Goal: Information Seeking & Learning: Learn about a topic

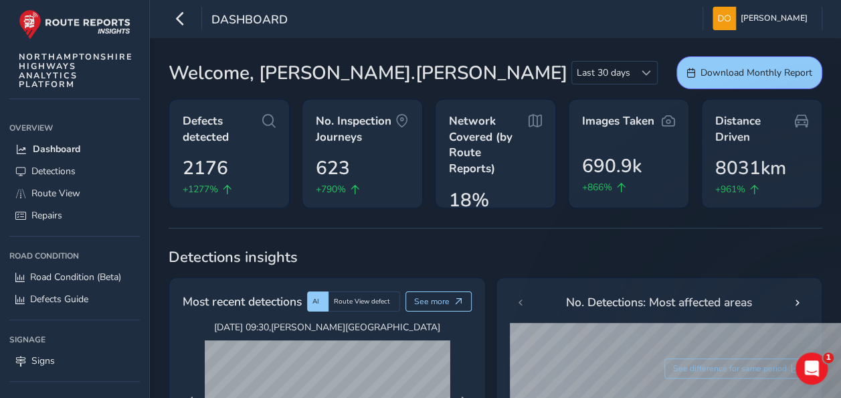
scroll to position [110, 0]
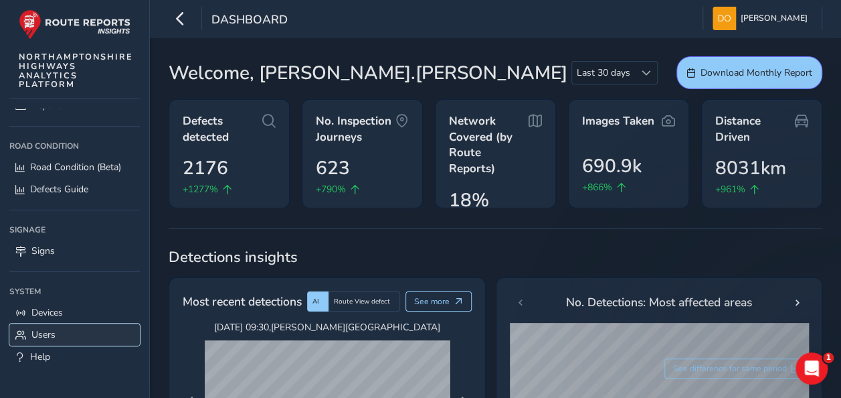
click at [58, 327] on link "Users" at bounding box center [74, 334] width 131 height 22
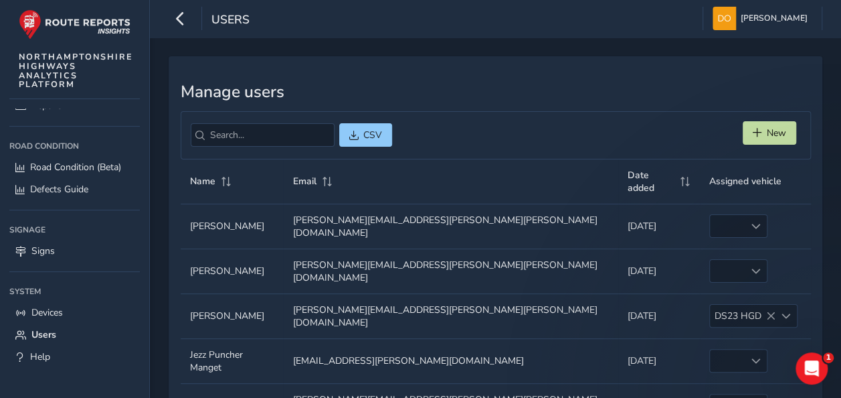
drag, startPoint x: 840, startPoint y: 161, endPoint x: 845, endPoint y: 185, distance: 23.9
click at [841, 186] on html "Users [PERSON_NAME] Colour Scheme: Dark Dim Light Logout Manage users CSV New N…" at bounding box center [420, 199] width 841 height 398
click at [752, 356] on span at bounding box center [756, 360] width 9 height 9
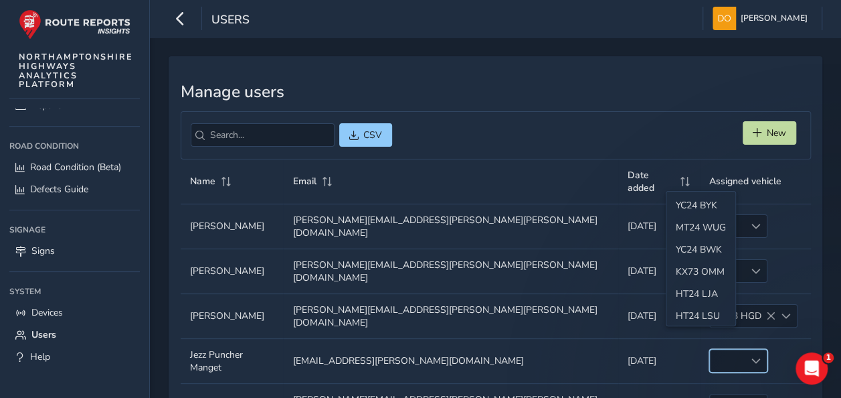
scroll to position [80, 0]
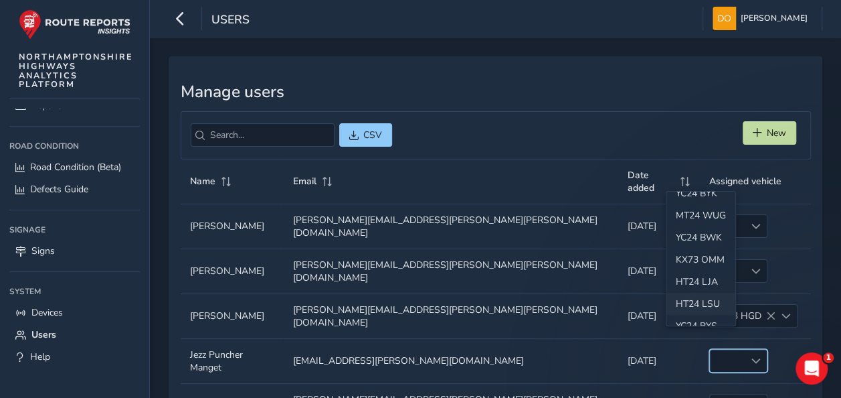
click at [714, 302] on li "HT24 LSU" at bounding box center [701, 303] width 69 height 22
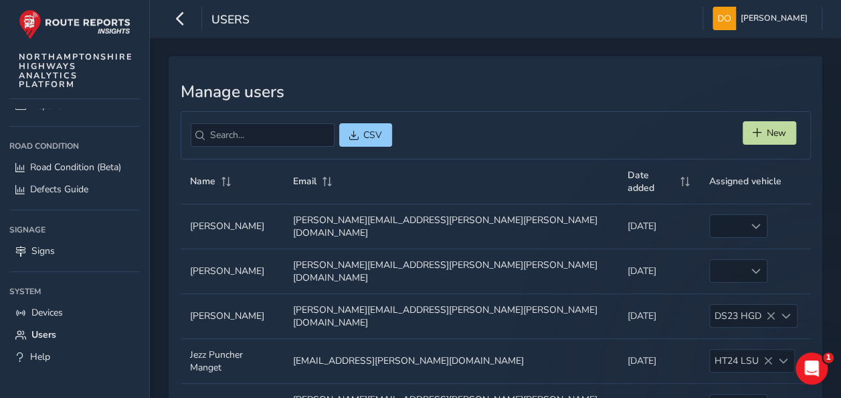
click at [559, 75] on div "Manage users CSV New Name Email Date added Assigned vehicle Name Name [PERSON_N…" at bounding box center [496, 374] width 654 height 636
click at [177, 17] on icon "button" at bounding box center [180, 18] width 14 height 23
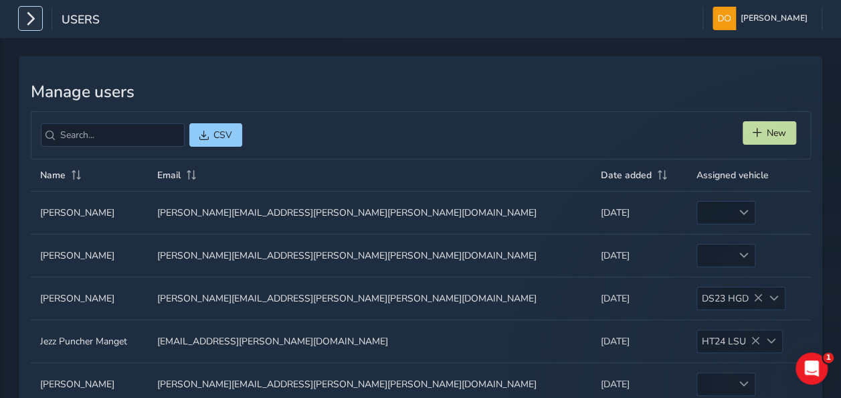
click at [28, 16] on icon "button" at bounding box center [30, 18] width 14 height 23
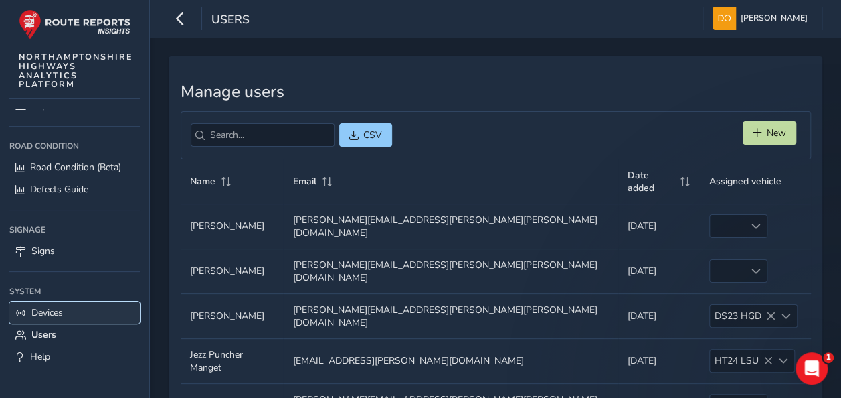
click at [58, 311] on span "Devices" at bounding box center [46, 312] width 31 height 13
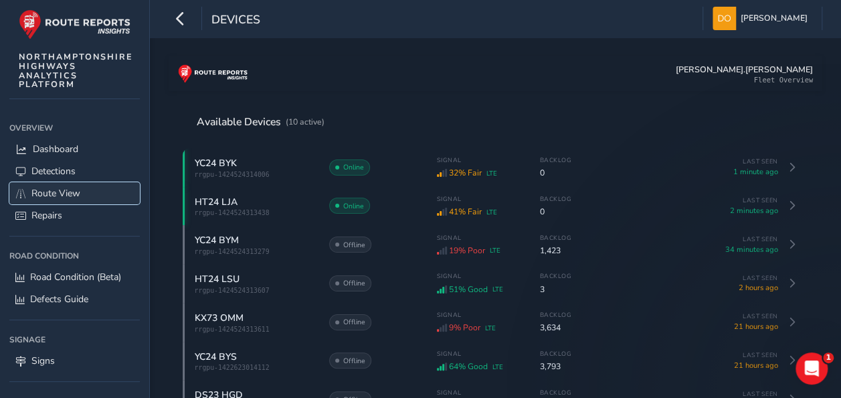
click at [59, 193] on span "Route View" at bounding box center [55, 193] width 49 height 13
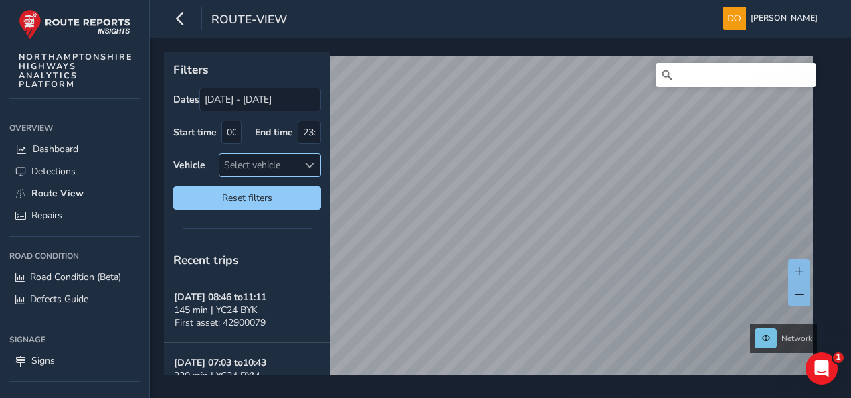
click at [309, 157] on div at bounding box center [310, 165] width 22 height 22
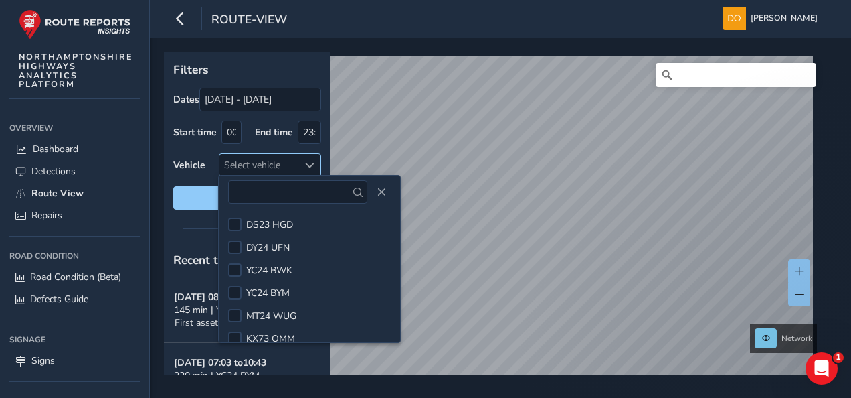
click at [309, 157] on div at bounding box center [310, 165] width 22 height 22
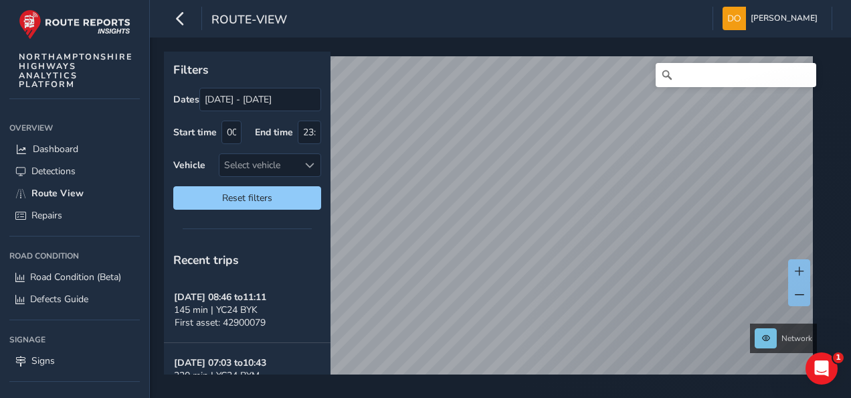
click at [329, 268] on div "Filters Dates [DATE] - [DATE] Start time 00:00 End time 23:59 Vehicle Select ve…" at bounding box center [496, 213] width 664 height 323
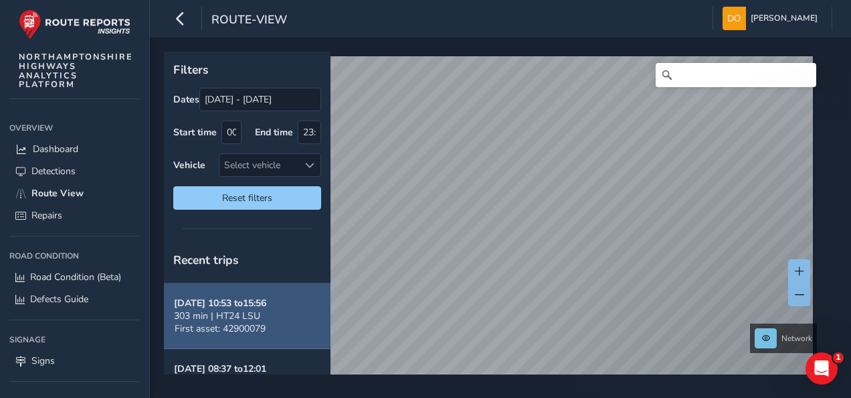
click at [238, 309] on span "303 min | HT24 LSU" at bounding box center [217, 315] width 86 height 13
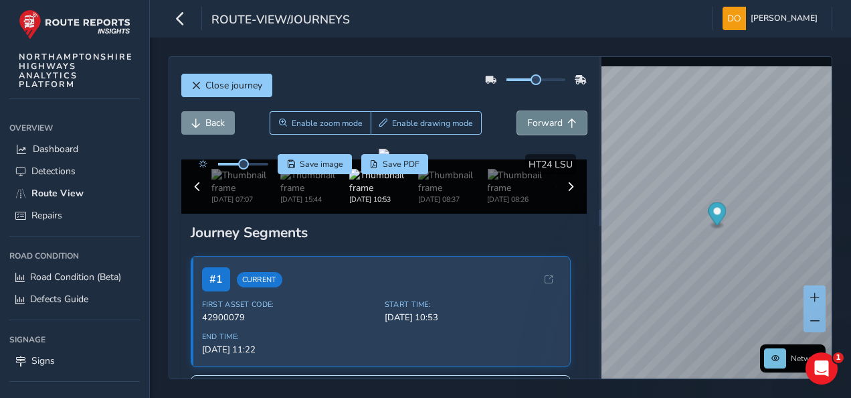
click at [542, 118] on span "Forward" at bounding box center [544, 122] width 35 height 13
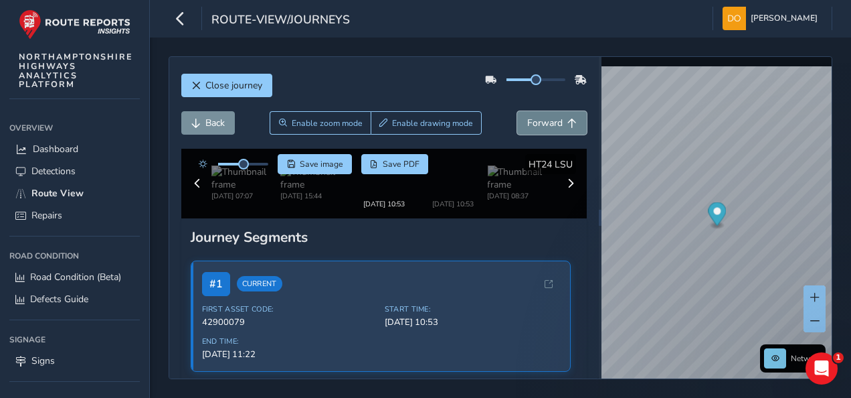
click at [542, 118] on span "Forward" at bounding box center [544, 122] width 35 height 13
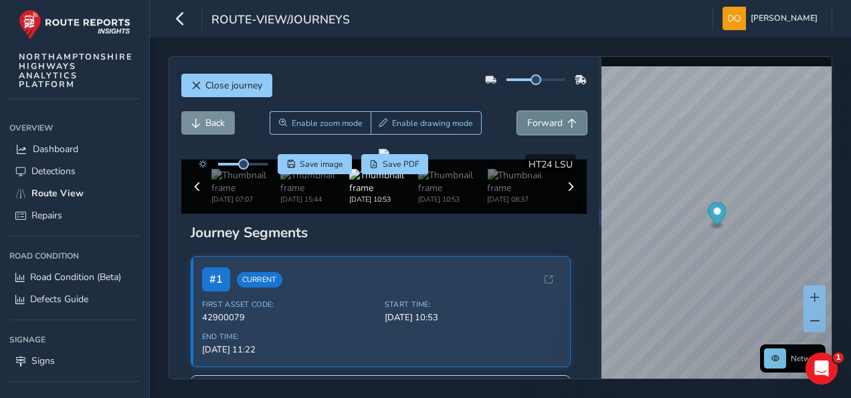
click at [542, 118] on span "Forward" at bounding box center [544, 122] width 35 height 13
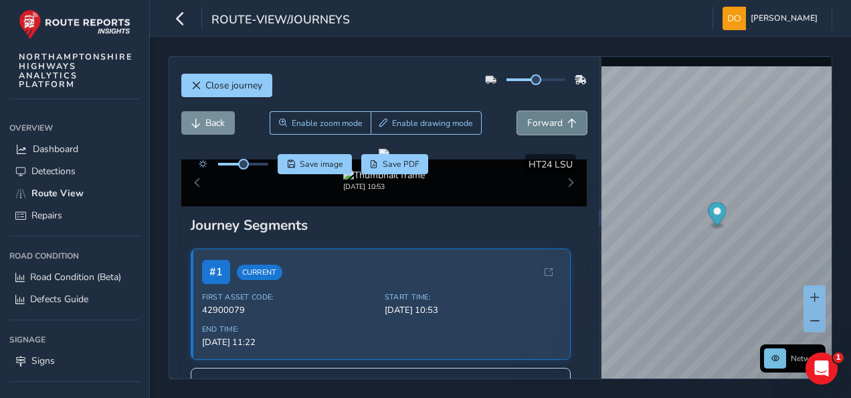
click at [542, 118] on span "Forward" at bounding box center [544, 122] width 35 height 13
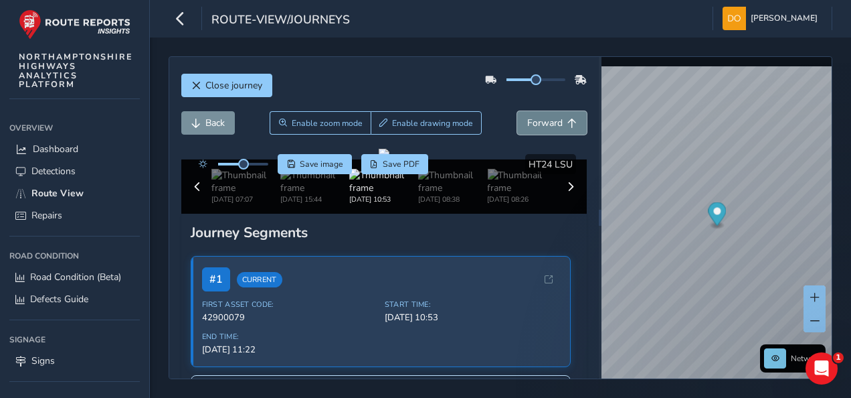
click at [542, 118] on span "Forward" at bounding box center [544, 122] width 35 height 13
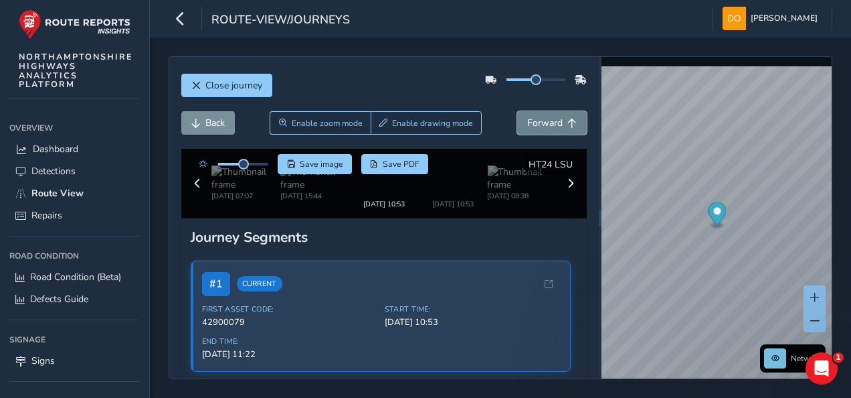
click at [542, 118] on span "Forward" at bounding box center [544, 122] width 35 height 13
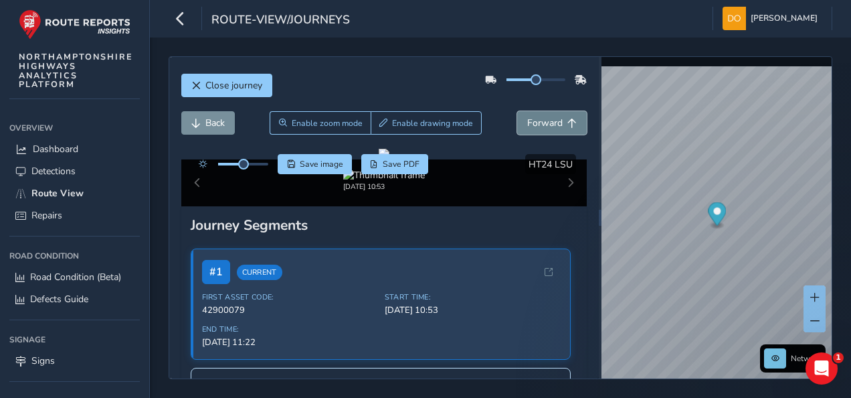
click at [542, 118] on span "Forward" at bounding box center [544, 122] width 35 height 13
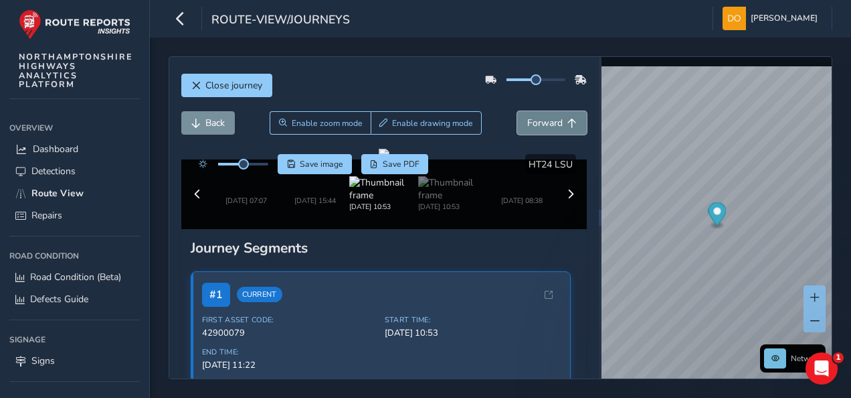
click at [542, 118] on span "Forward" at bounding box center [544, 122] width 35 height 13
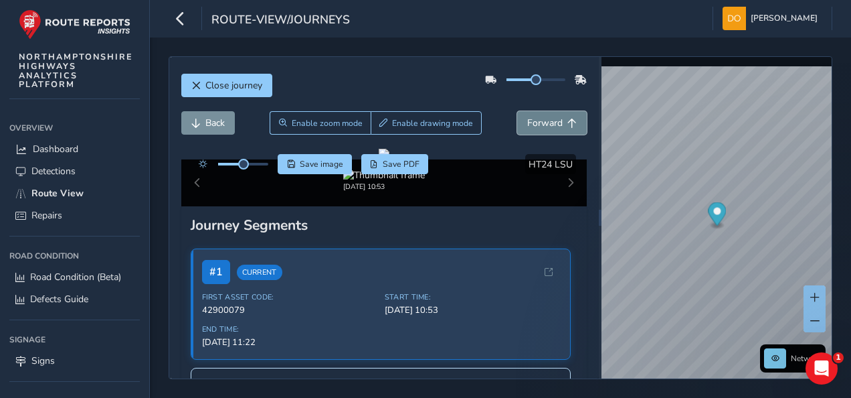
click at [542, 118] on span "Forward" at bounding box center [544, 122] width 35 height 13
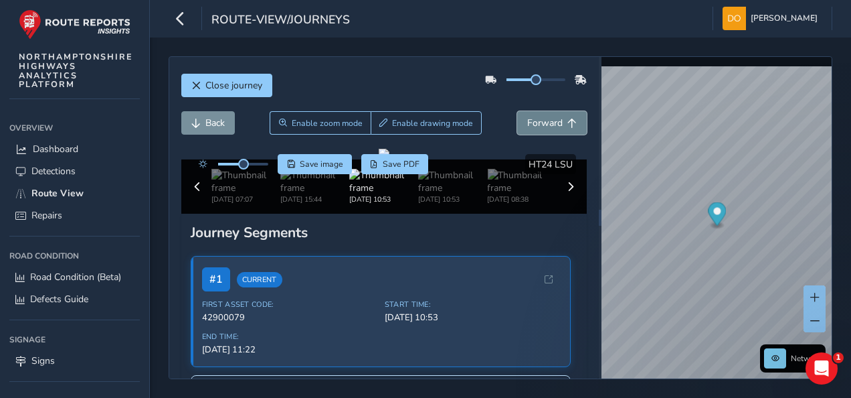
click at [542, 118] on span "Forward" at bounding box center [544, 122] width 35 height 13
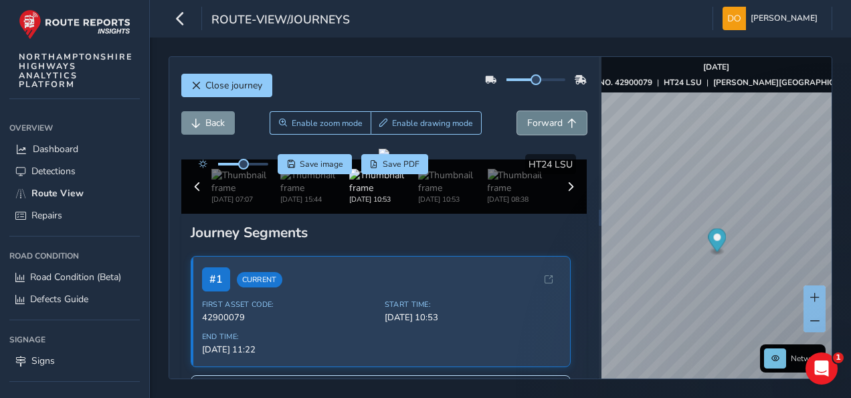
click at [542, 118] on span "Forward" at bounding box center [544, 122] width 35 height 13
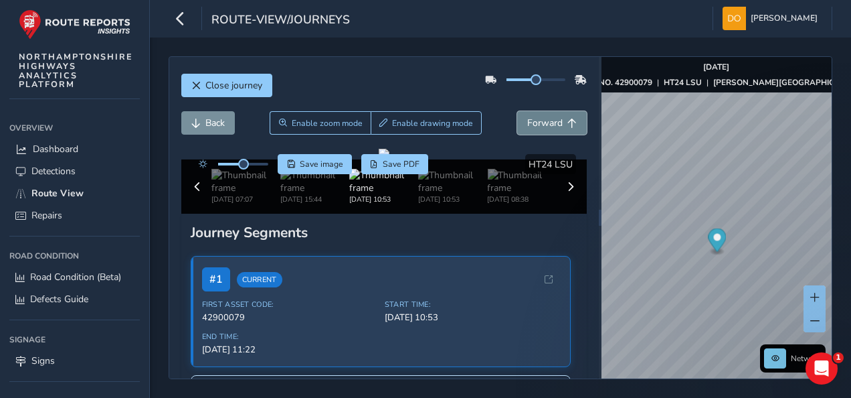
click at [542, 118] on span "Forward" at bounding box center [544, 122] width 35 height 13
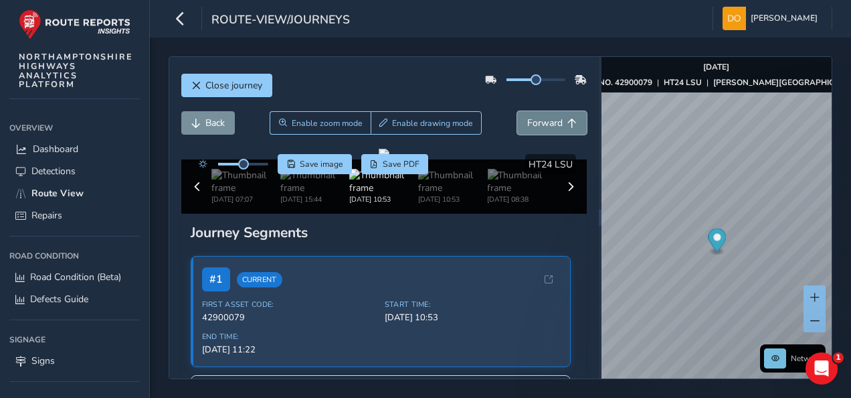
click at [542, 118] on span "Forward" at bounding box center [544, 122] width 35 height 13
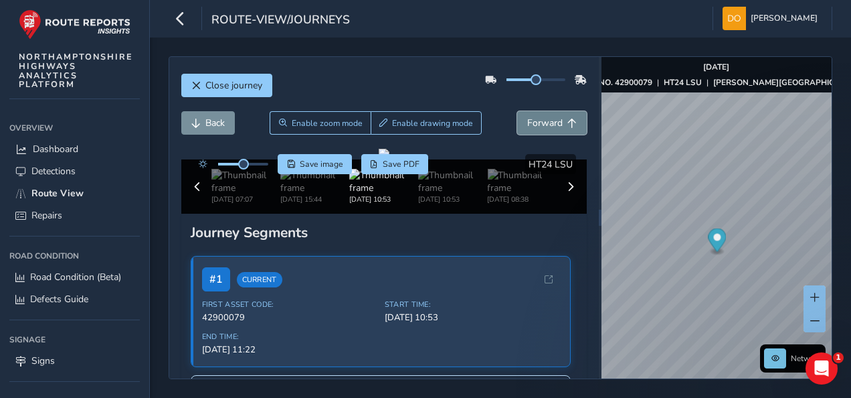
click at [542, 118] on span "Forward" at bounding box center [544, 122] width 35 height 13
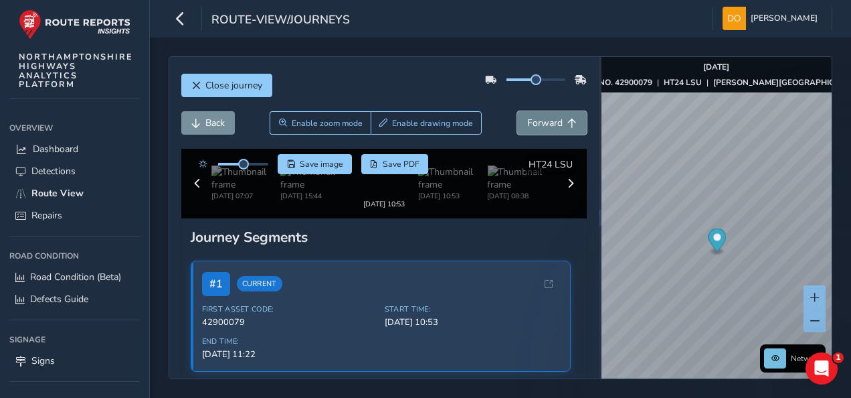
click at [542, 118] on span "Forward" at bounding box center [544, 122] width 35 height 13
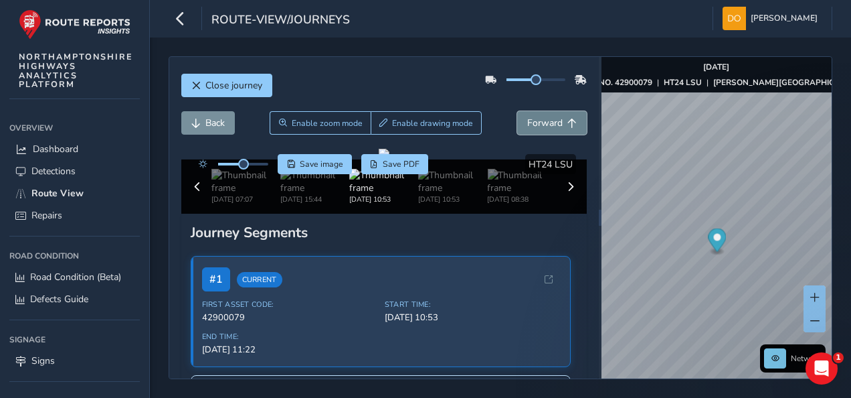
click at [542, 118] on span "Forward" at bounding box center [544, 122] width 35 height 13
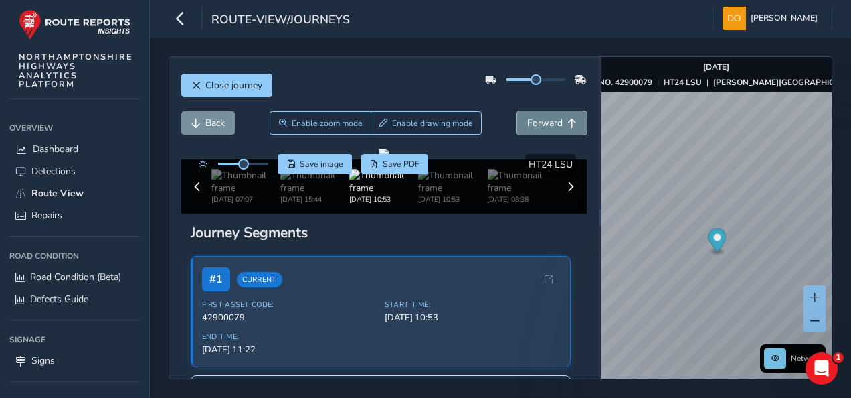
click at [542, 118] on span "Forward" at bounding box center [544, 122] width 35 height 13
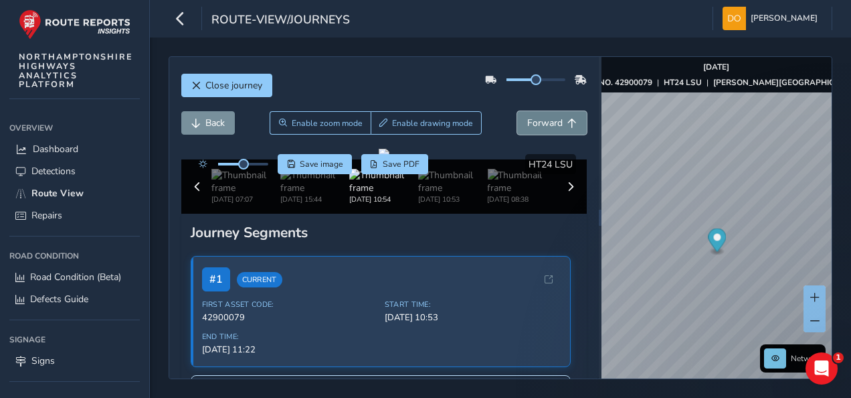
click at [542, 118] on span "Forward" at bounding box center [544, 122] width 35 height 13
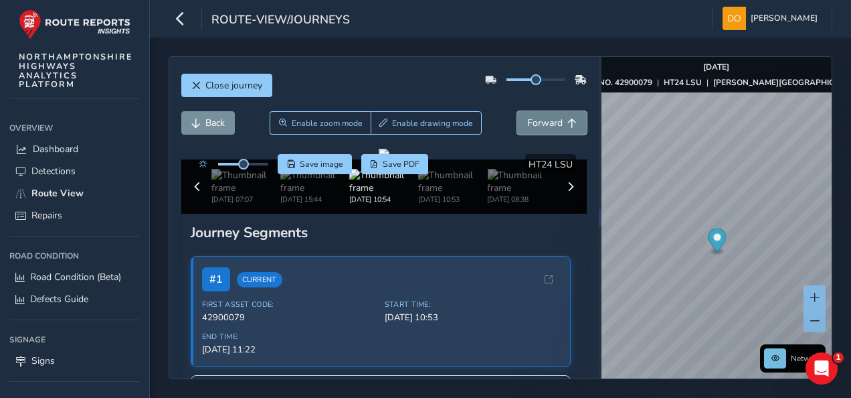
click at [542, 118] on span "Forward" at bounding box center [544, 122] width 35 height 13
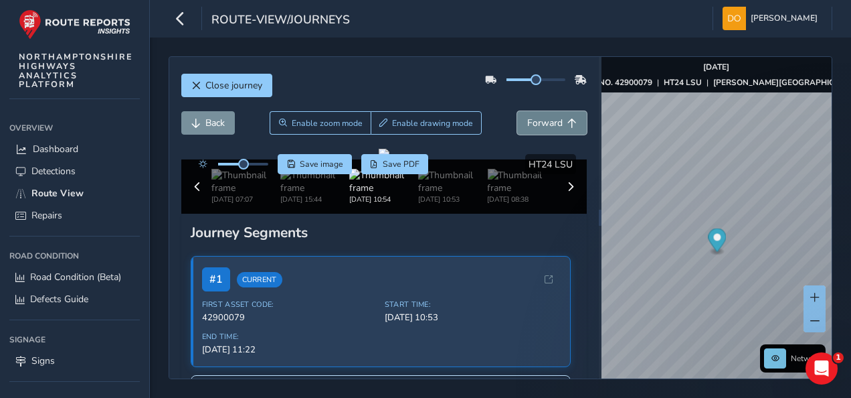
click at [542, 118] on span "Forward" at bounding box center [544, 122] width 35 height 13
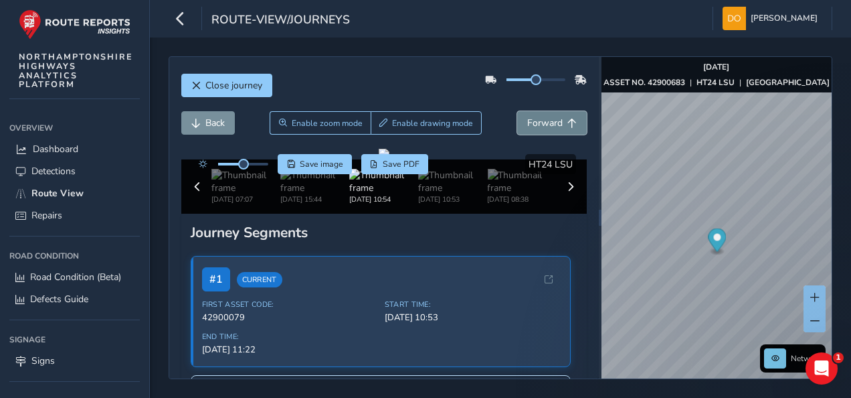
click at [542, 118] on span "Forward" at bounding box center [544, 122] width 35 height 13
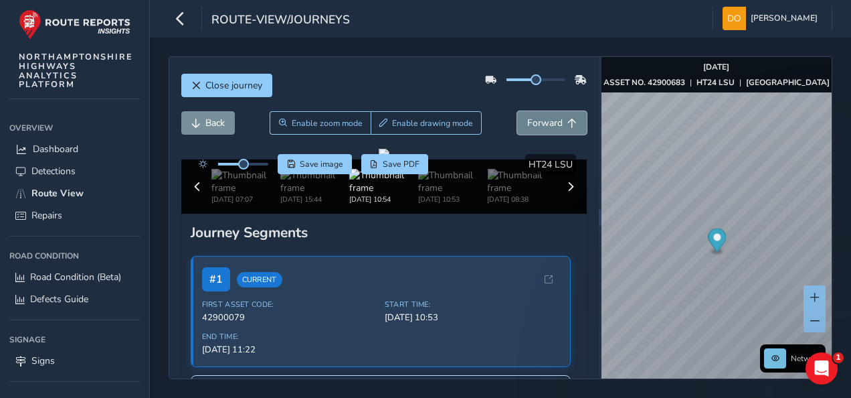
click at [542, 118] on span "Forward" at bounding box center [544, 122] width 35 height 13
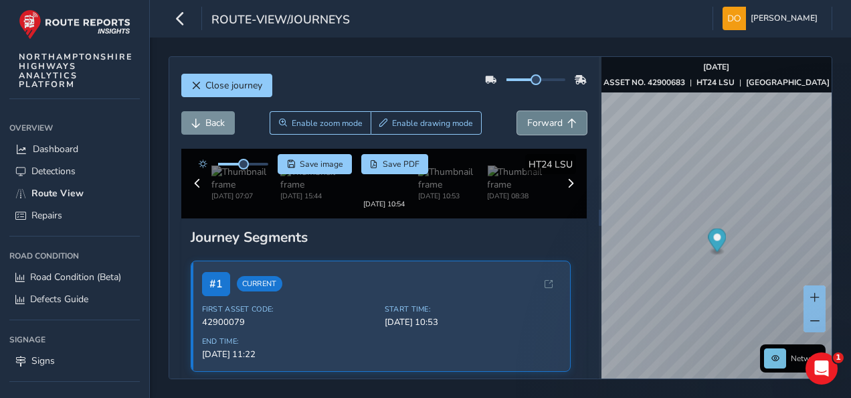
click at [542, 118] on span "Forward" at bounding box center [544, 122] width 35 height 13
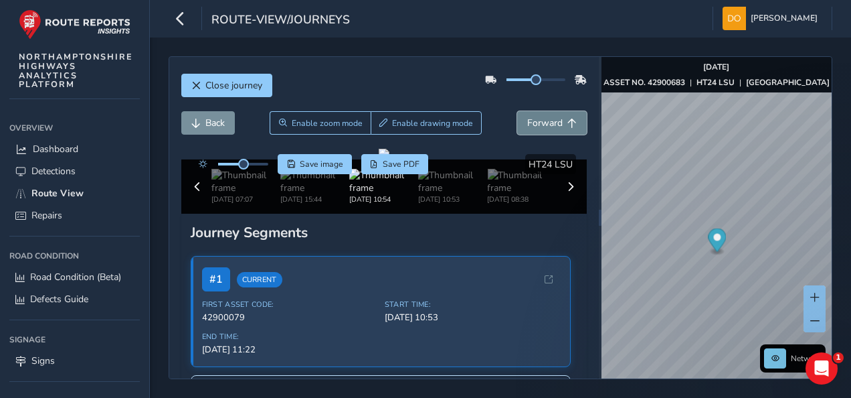
click at [542, 118] on span "Forward" at bounding box center [544, 122] width 35 height 13
click at [217, 116] on span "Back" at bounding box center [214, 122] width 19 height 13
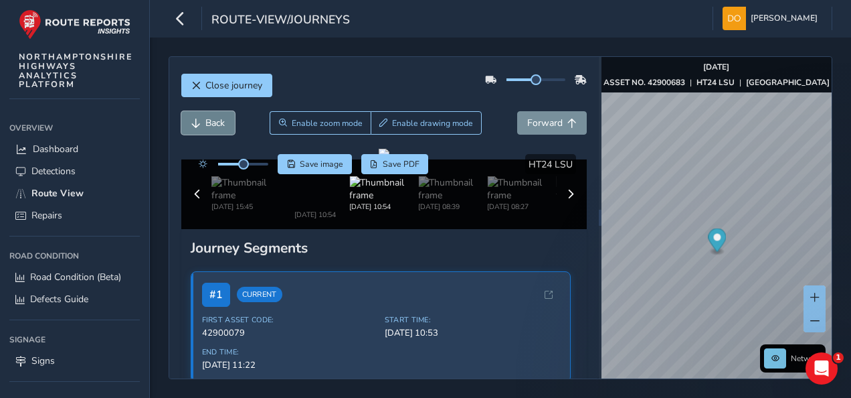
click at [217, 116] on span "Back" at bounding box center [214, 122] width 19 height 13
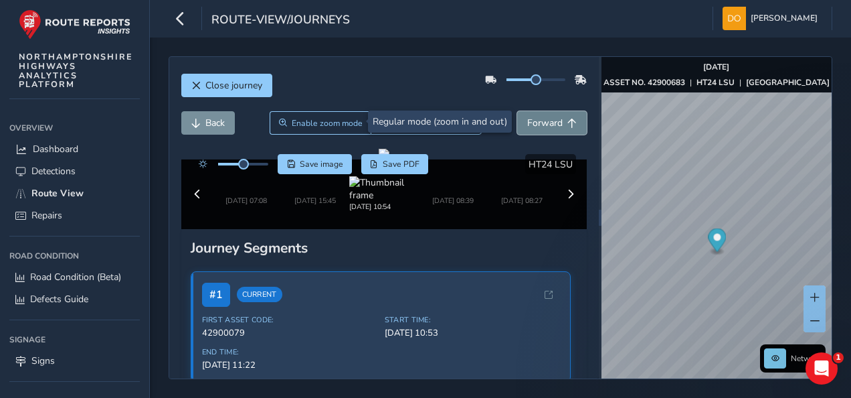
click at [547, 124] on span "Forward" at bounding box center [544, 122] width 35 height 13
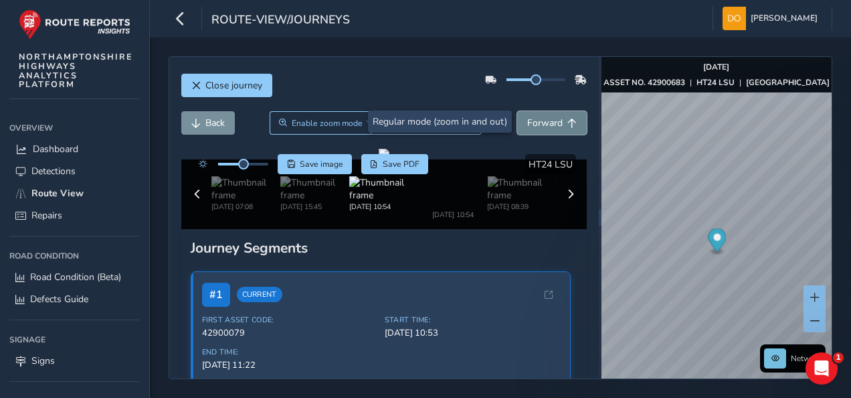
click at [547, 124] on span "Forward" at bounding box center [544, 122] width 35 height 13
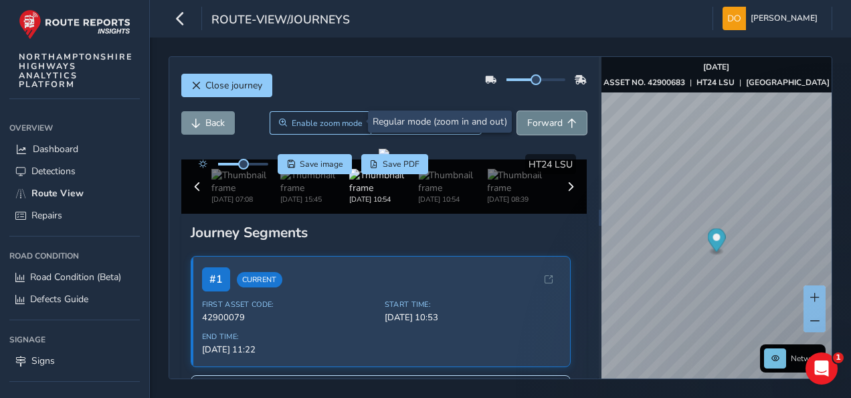
click at [547, 124] on span "Forward" at bounding box center [544, 122] width 35 height 13
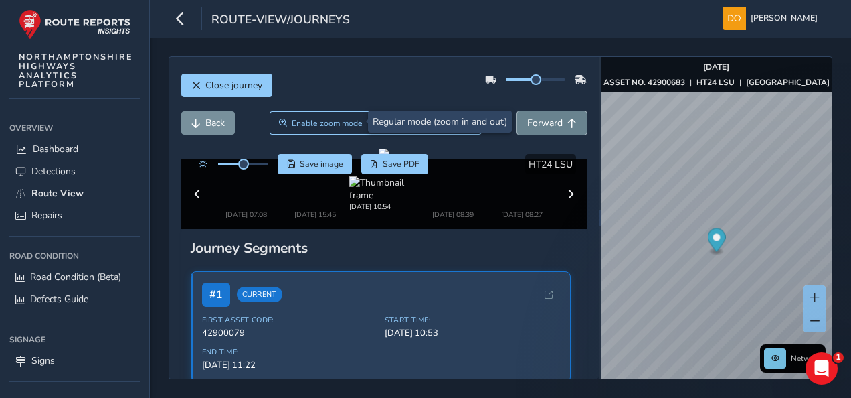
click at [547, 124] on span "Forward" at bounding box center [544, 122] width 35 height 13
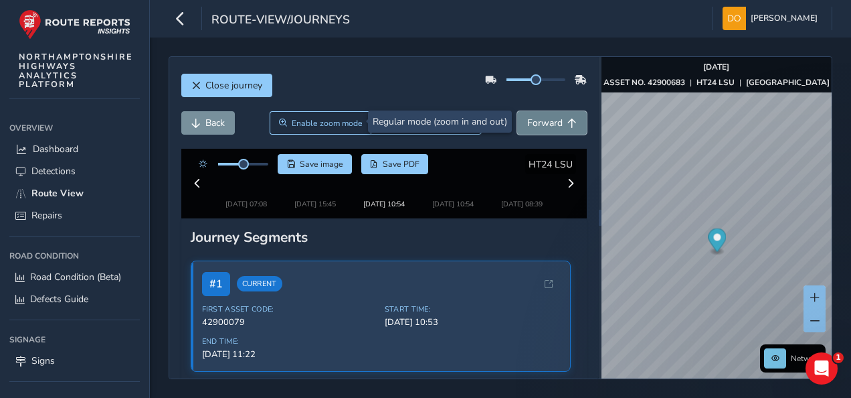
click at [547, 124] on span "Forward" at bounding box center [544, 122] width 35 height 13
click at [545, 119] on span "Forward" at bounding box center [544, 122] width 35 height 13
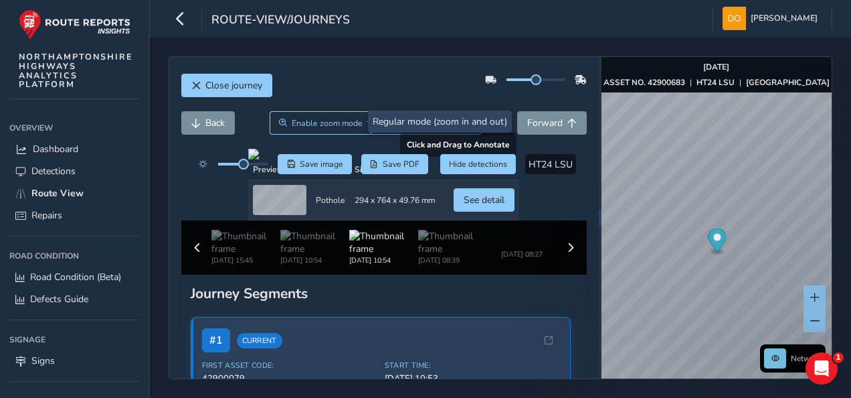
click at [319, 159] on div at bounding box center [383, 154] width 271 height 11
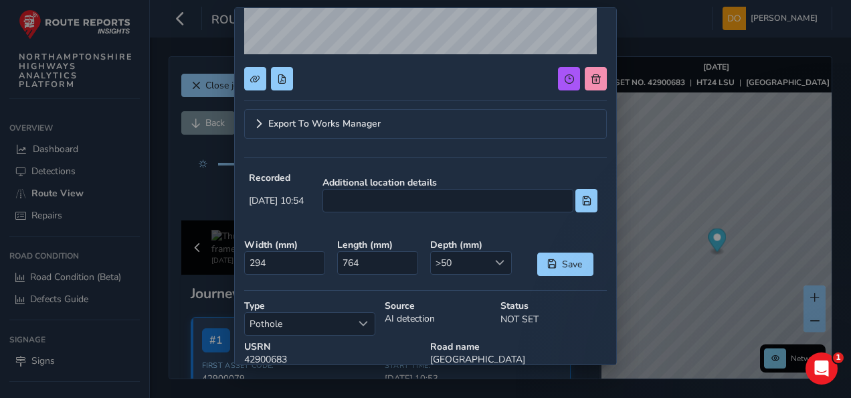
scroll to position [210, 0]
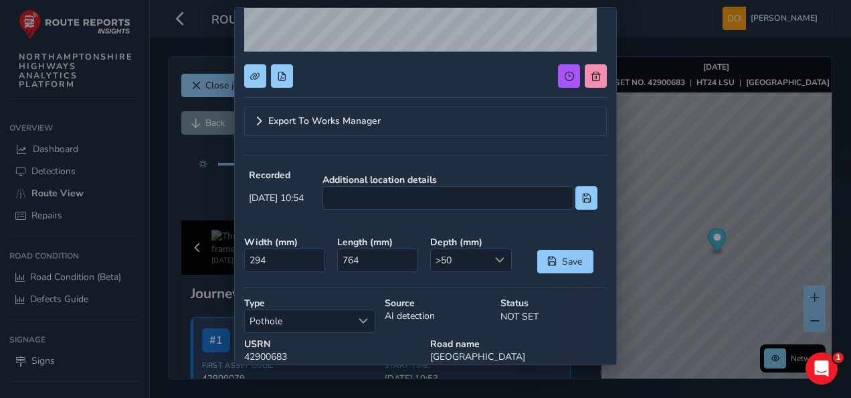
click at [683, 19] on div "Export To Works Manager Recorded [DATE] 10:54 Additional location details Width…" at bounding box center [425, 199] width 851 height 398
click at [177, 17] on div "Export To Works Manager Recorded [DATE] 10:54 Additional location details Width…" at bounding box center [425, 199] width 851 height 398
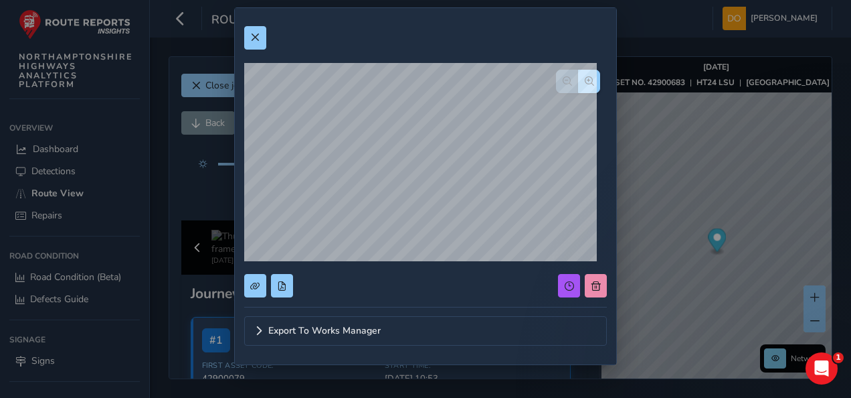
scroll to position [0, 0]
click at [256, 37] on span at bounding box center [254, 37] width 9 height 9
